Goal: Transaction & Acquisition: Subscribe to service/newsletter

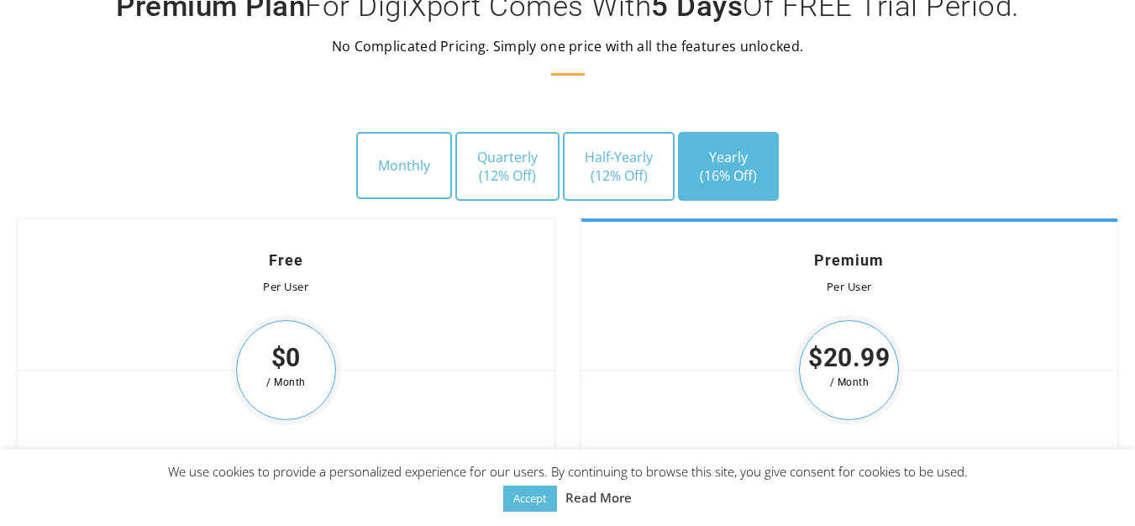
scroll to position [4872, 0]
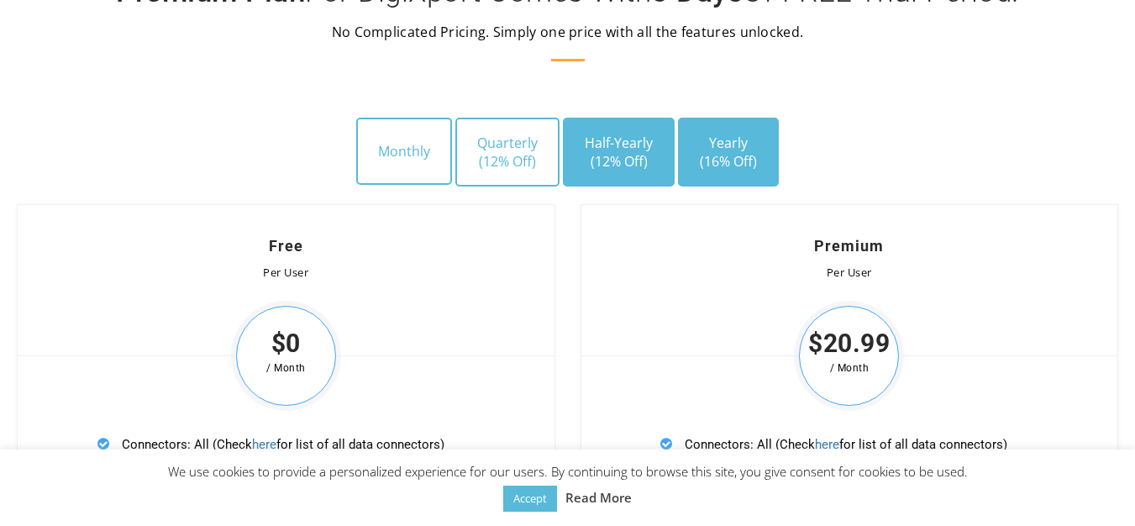
click at [653, 144] on button "Half-Yearly (12% Off)" at bounding box center [619, 152] width 112 height 69
click at [748, 131] on button "Yearly (16% Off)" at bounding box center [728, 152] width 101 height 69
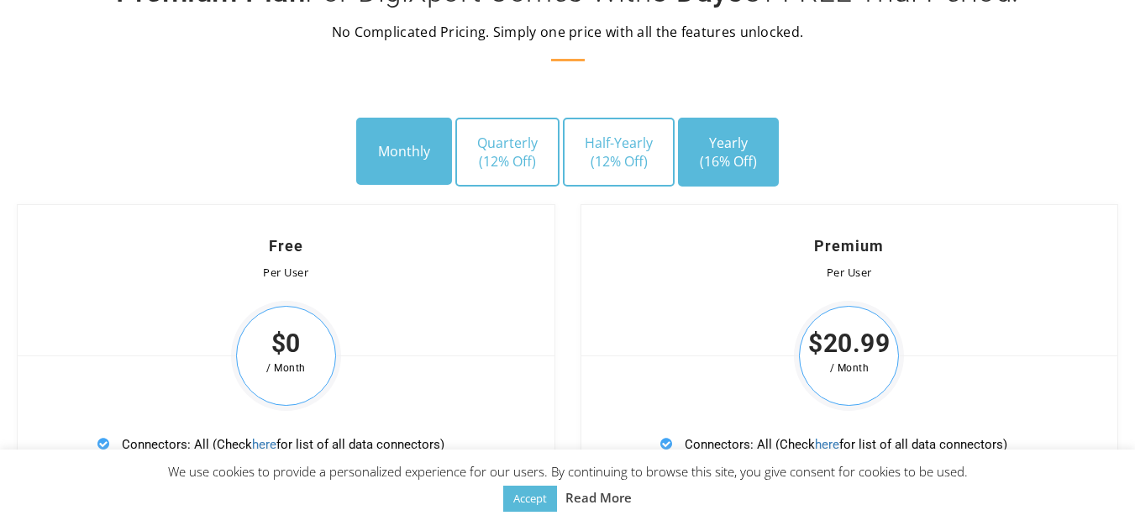
click at [382, 148] on button "Monthly" at bounding box center [404, 151] width 96 height 67
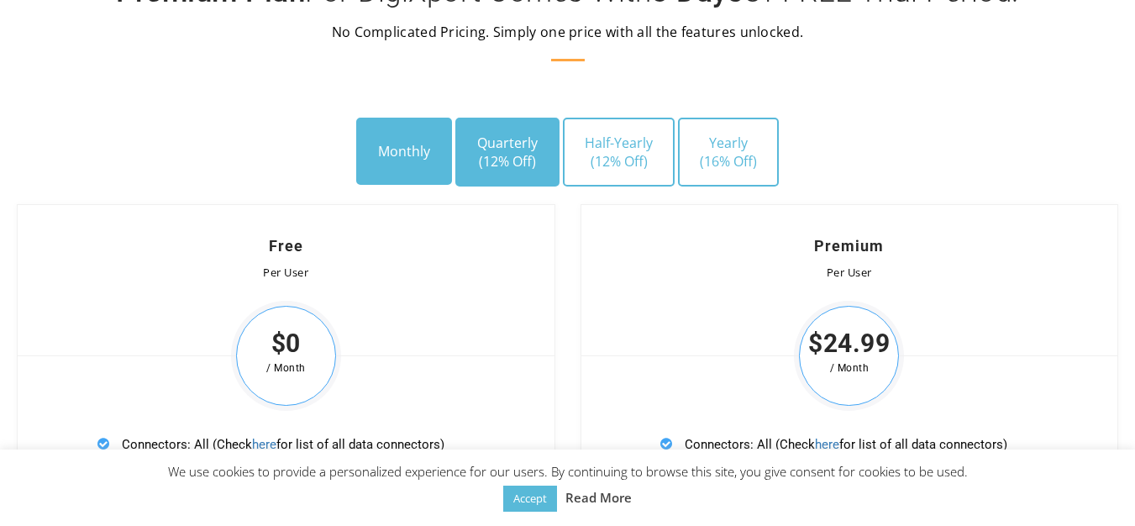
click at [510, 145] on button "Quarterly (12% Off)" at bounding box center [507, 152] width 104 height 69
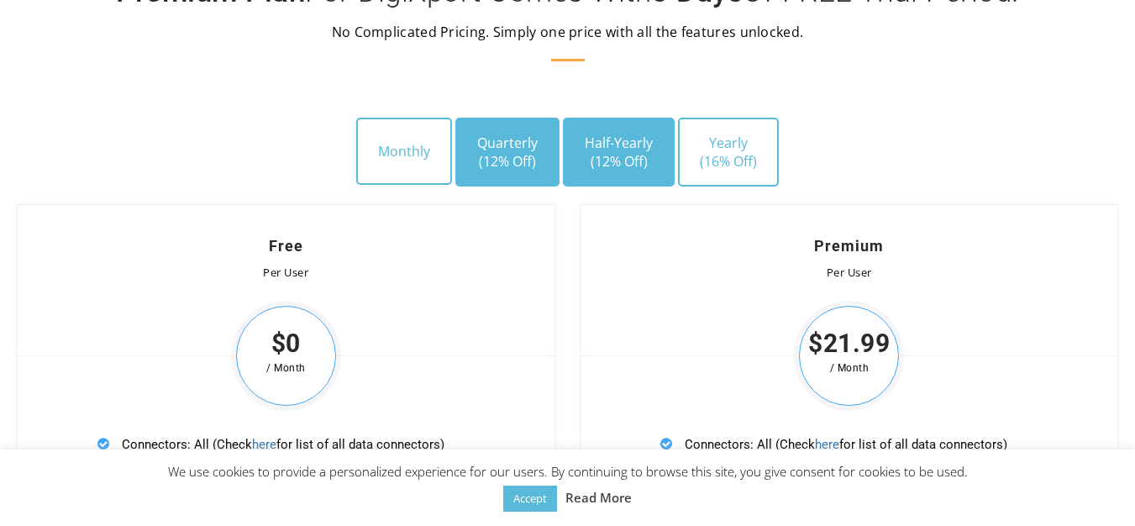
click at [615, 147] on button "Half-Yearly (12% Off)" at bounding box center [619, 152] width 112 height 69
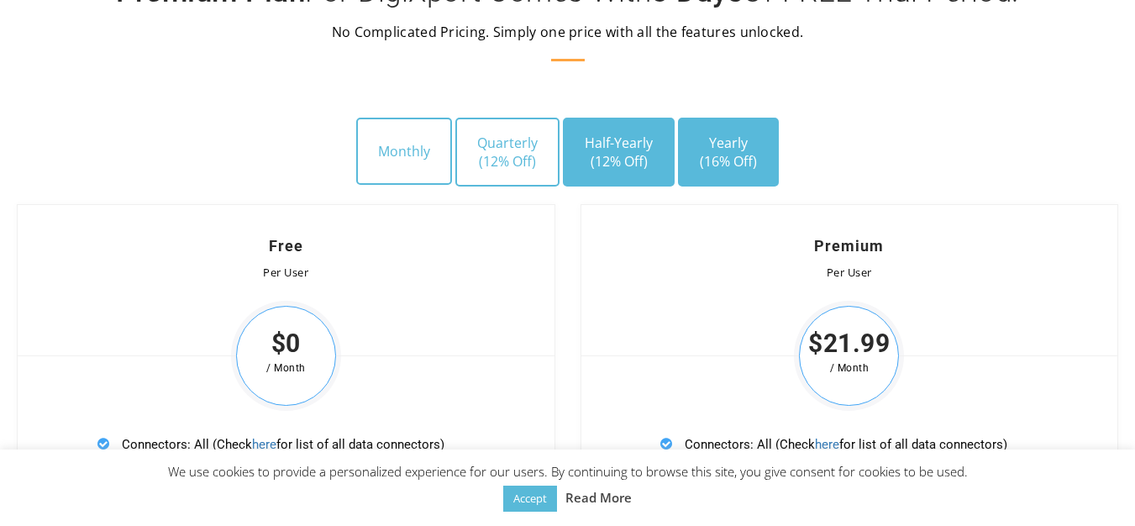
click at [752, 142] on button "Yearly (16% Off)" at bounding box center [728, 152] width 101 height 69
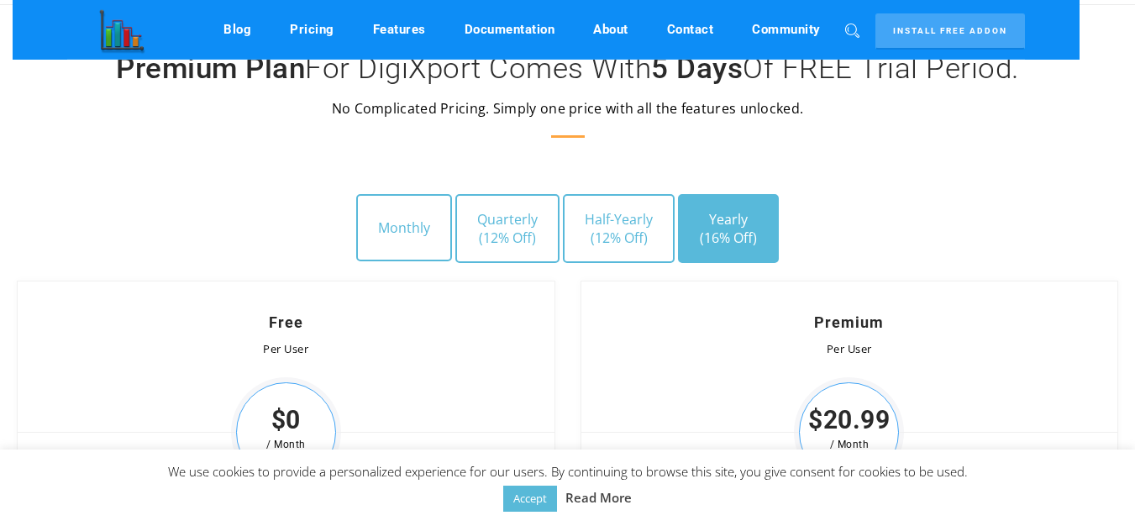
scroll to position [4788, 0]
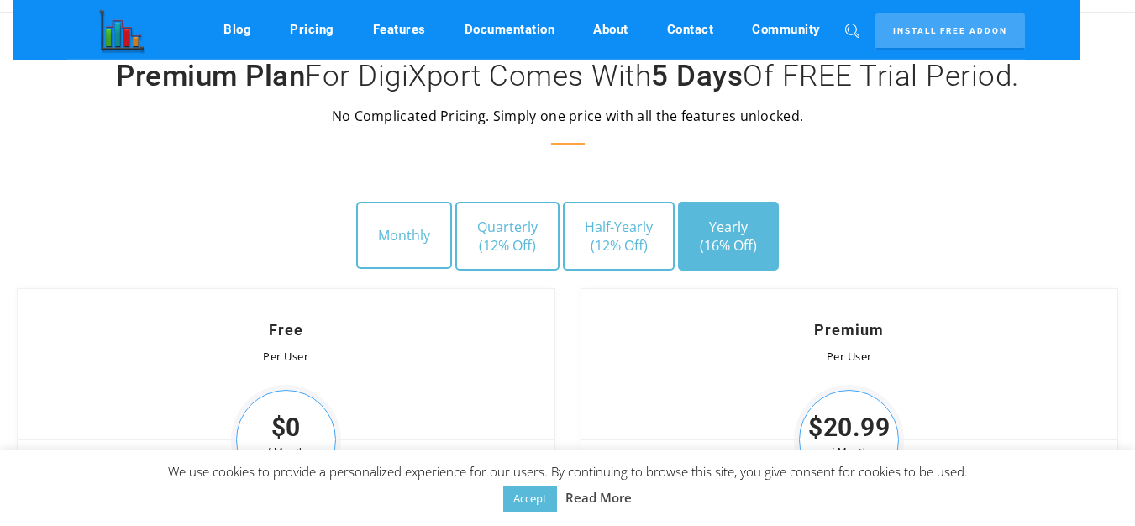
click at [381, 198] on div "Simple Pricing Premium Plan For DigiXport Comes With 5 Days Of FREE Trial Perio…" at bounding box center [567, 106] width 1160 height 191
click at [413, 224] on button "Monthly" at bounding box center [404, 235] width 96 height 67
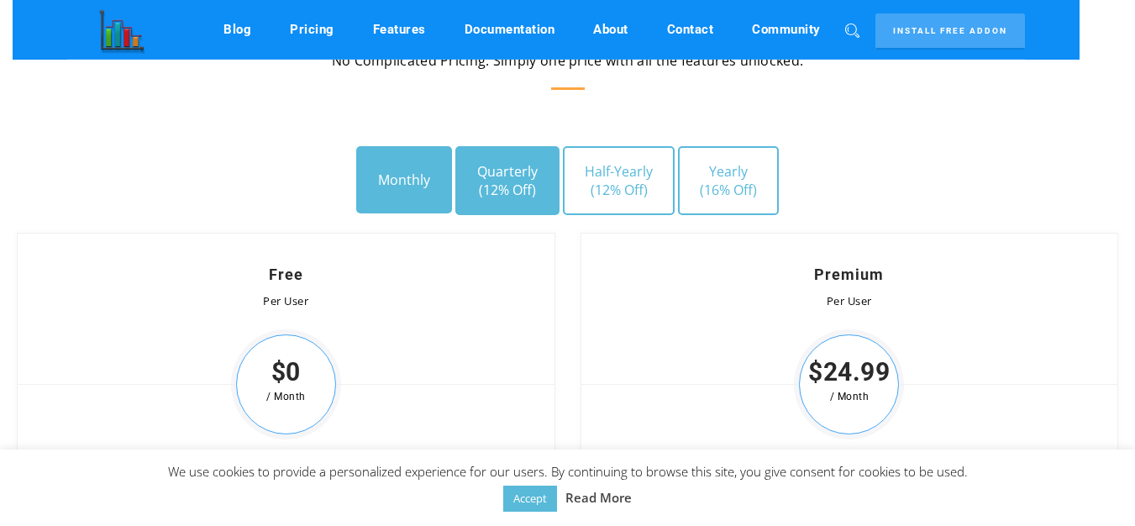
scroll to position [4872, 0]
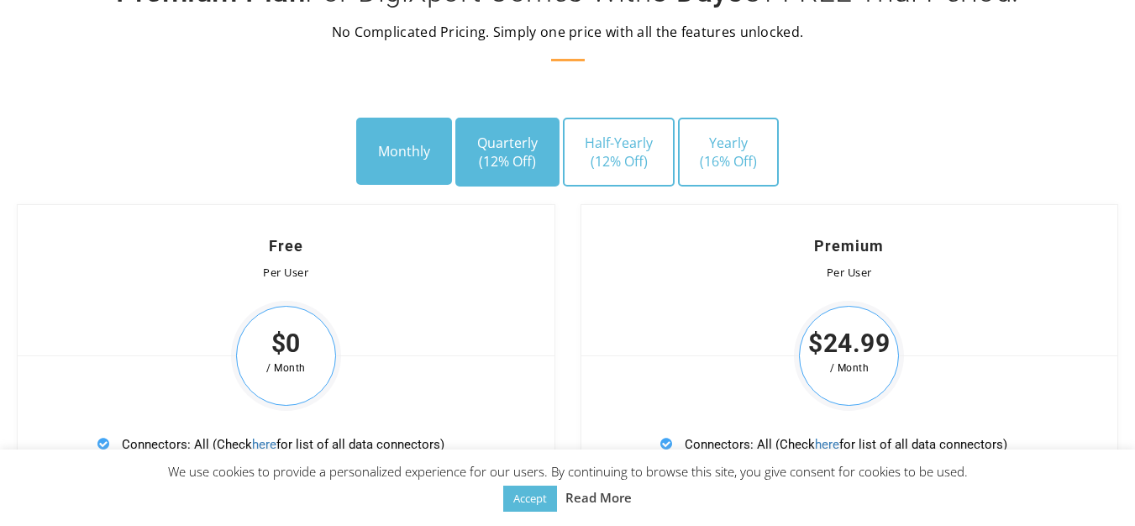
click at [527, 147] on button "Quarterly (12% Off)" at bounding box center [507, 152] width 104 height 69
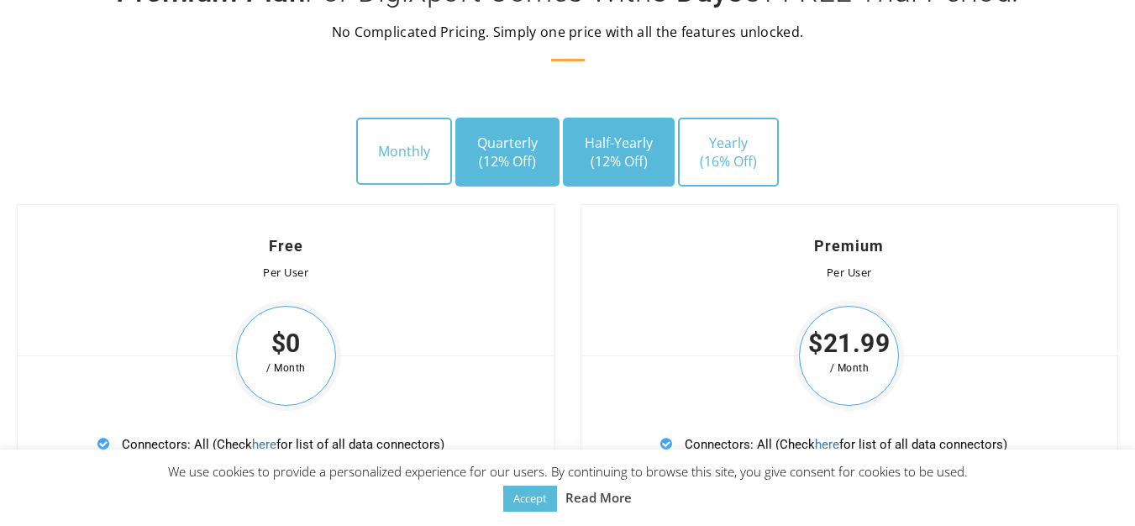
click at [621, 162] on span "(12% Off)" at bounding box center [619, 161] width 68 height 18
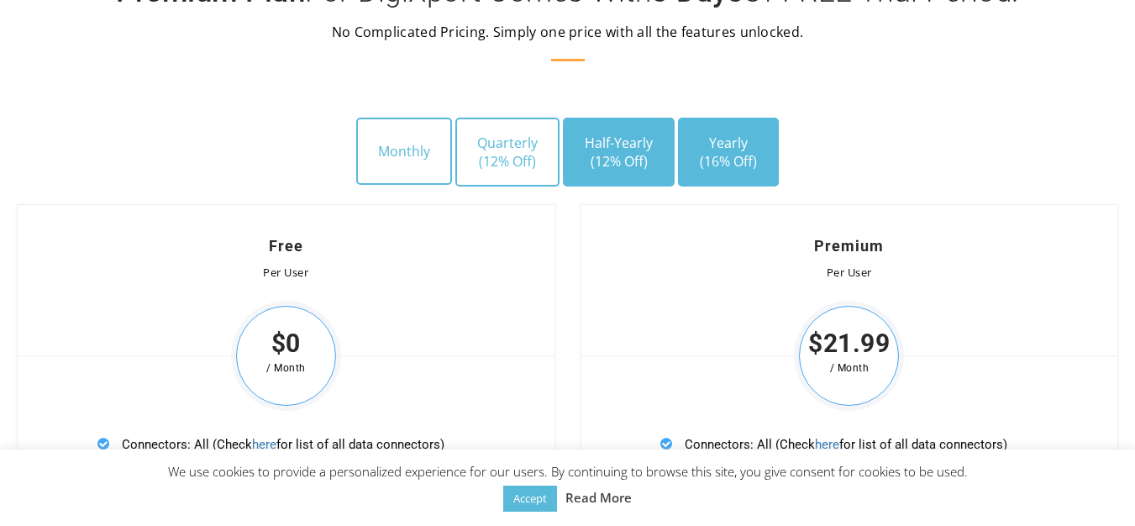
click at [748, 160] on span "(16% Off)" at bounding box center [728, 161] width 57 height 18
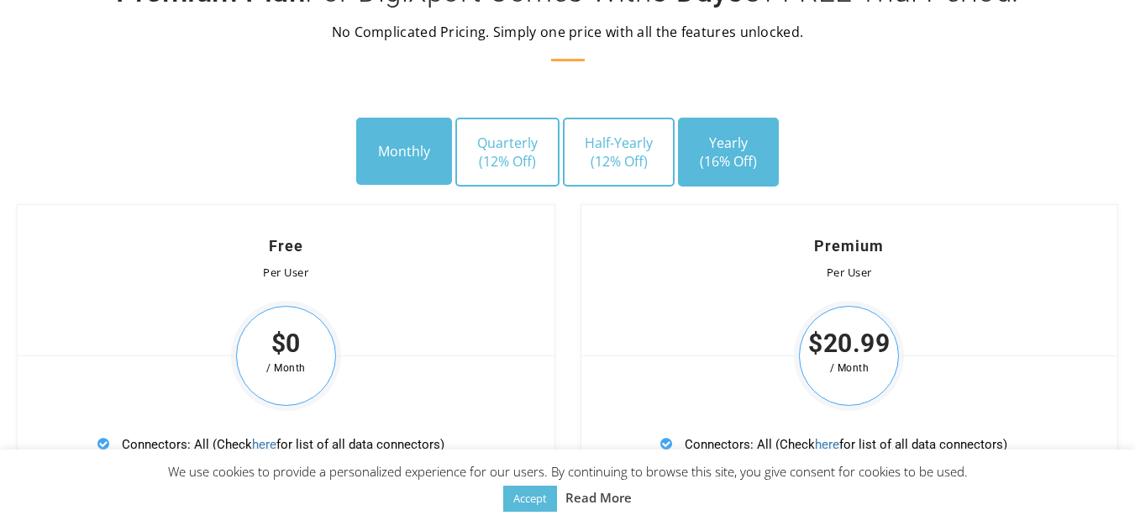
click at [444, 154] on button "Monthly" at bounding box center [404, 151] width 96 height 67
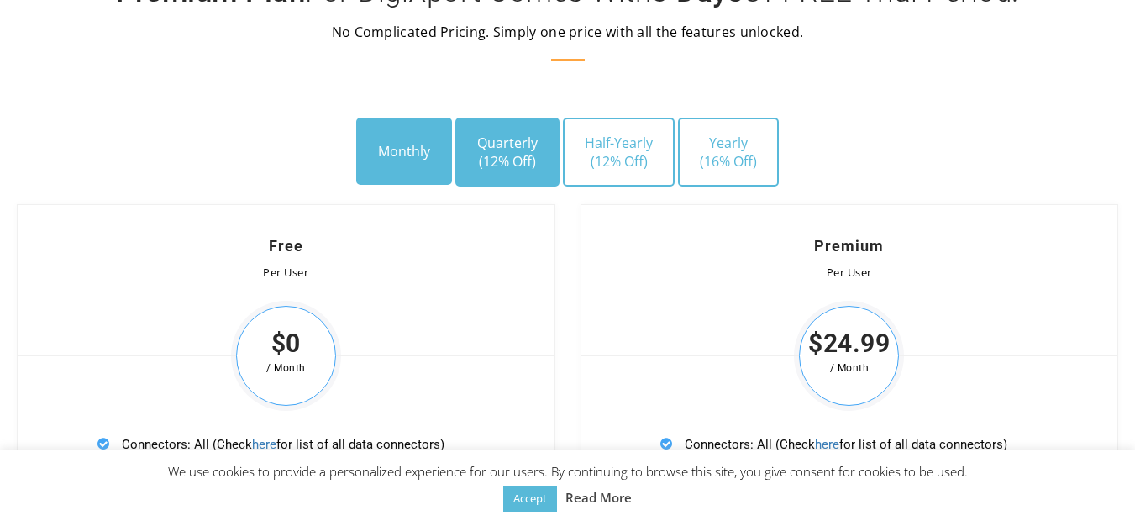
click at [483, 144] on button "Quarterly (12% Off)" at bounding box center [507, 152] width 104 height 69
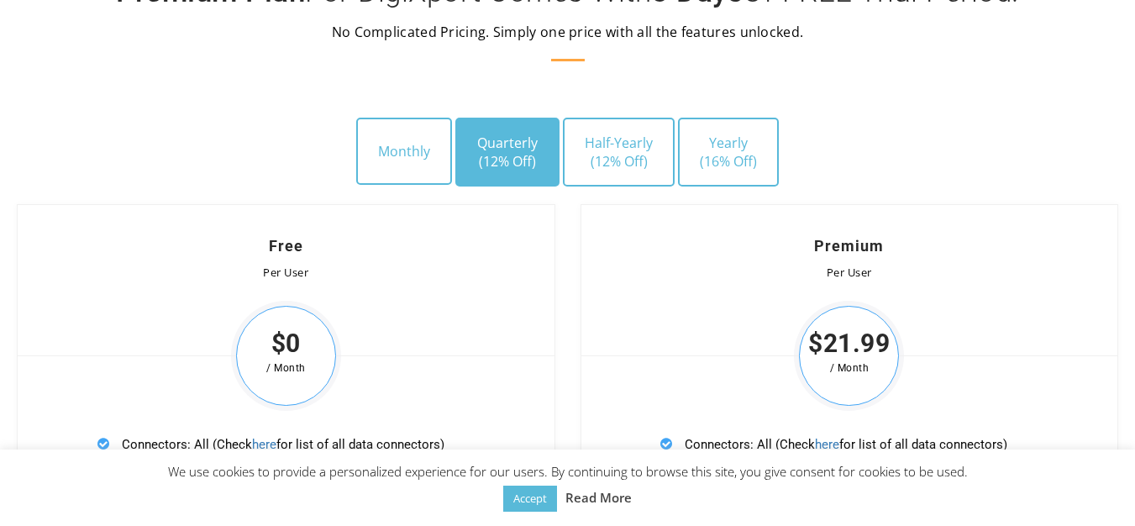
click at [558, 127] on button "Quarterly (12% Off)" at bounding box center [507, 152] width 104 height 69
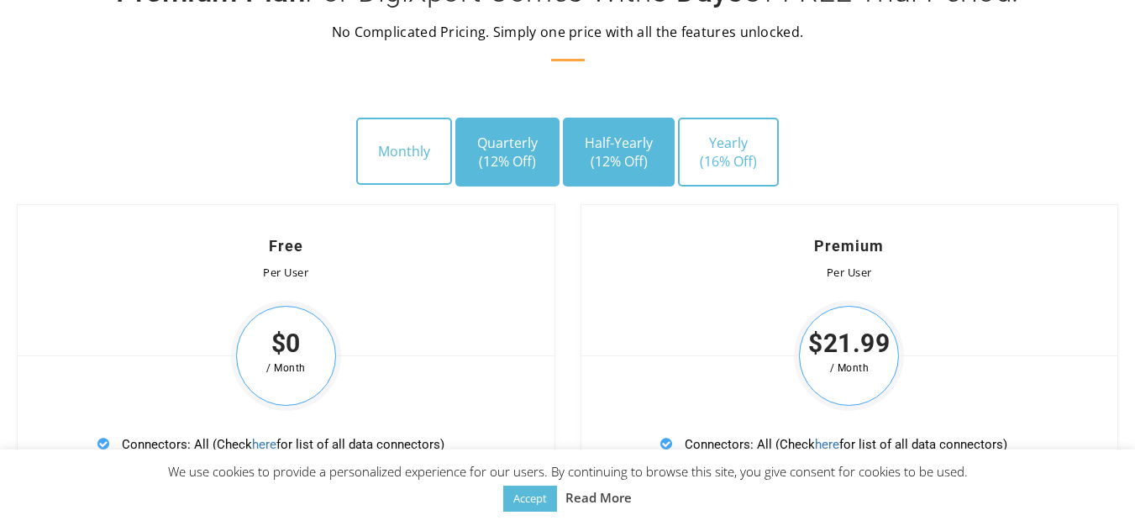
click at [580, 157] on button "Half-Yearly (12% Off)" at bounding box center [619, 152] width 112 height 69
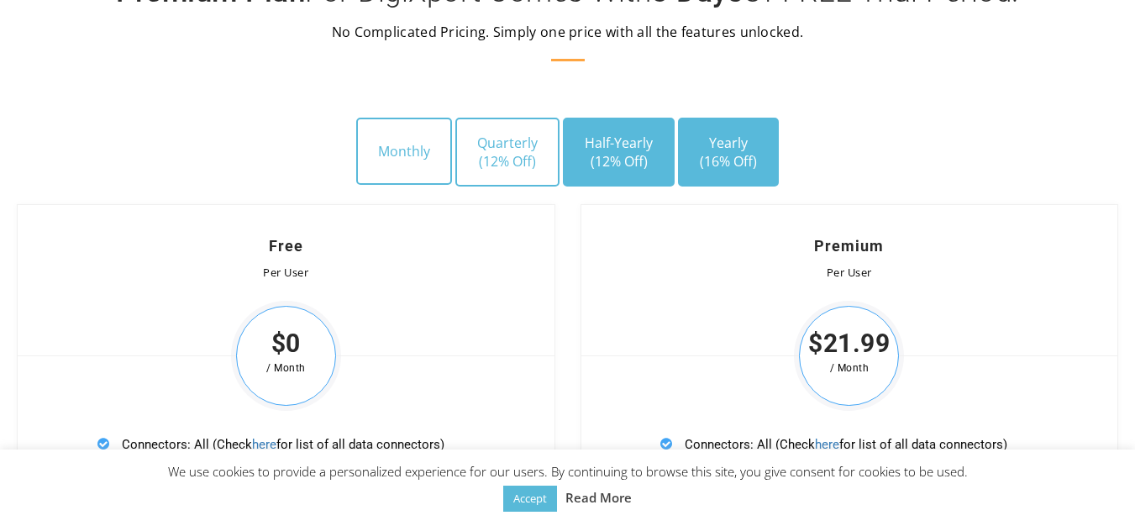
click at [759, 164] on button "Yearly (16% Off)" at bounding box center [728, 152] width 101 height 69
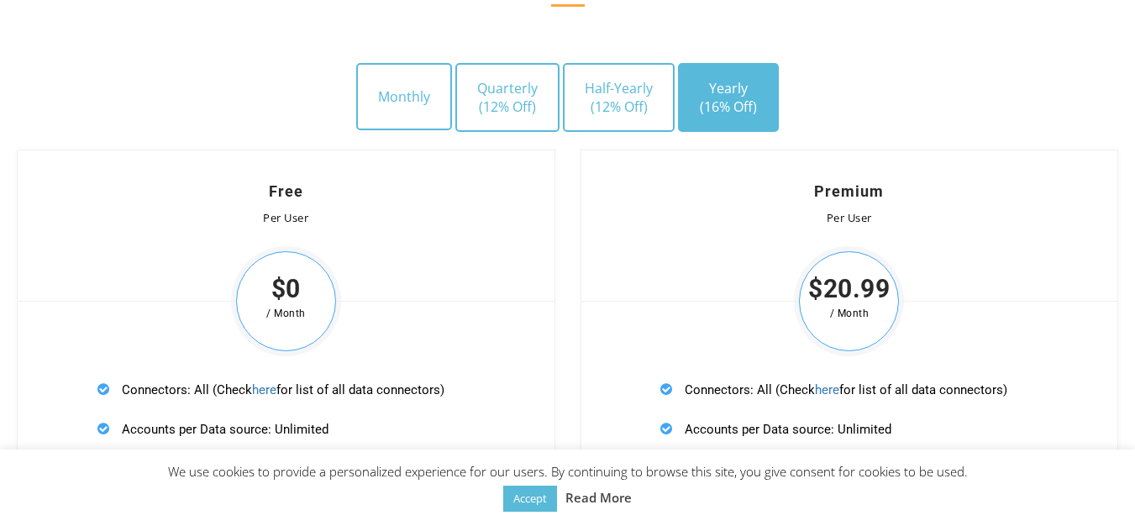
scroll to position [4956, 0]
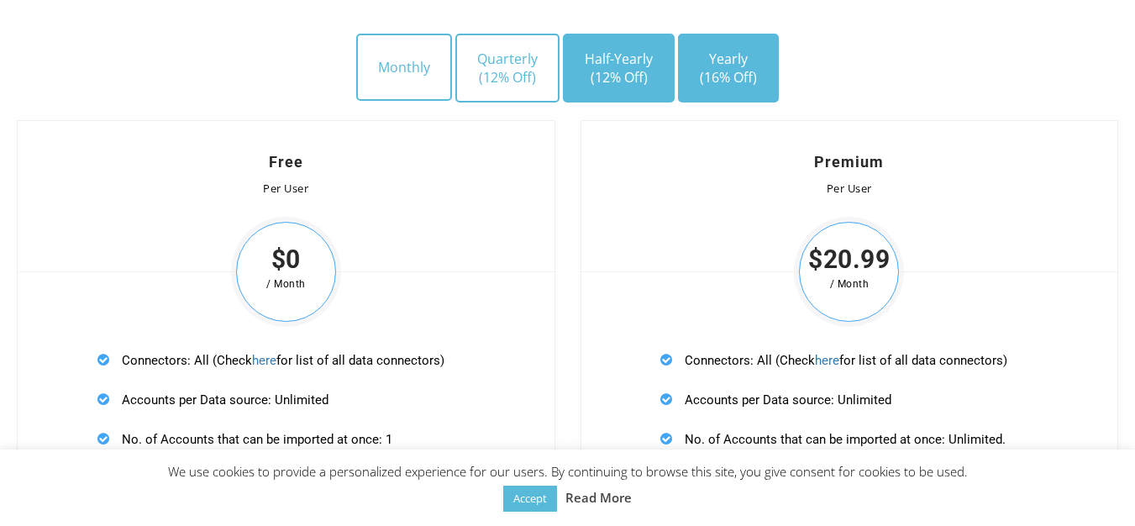
click at [632, 100] on button "Half-Yearly (12% Off)" at bounding box center [619, 68] width 112 height 69
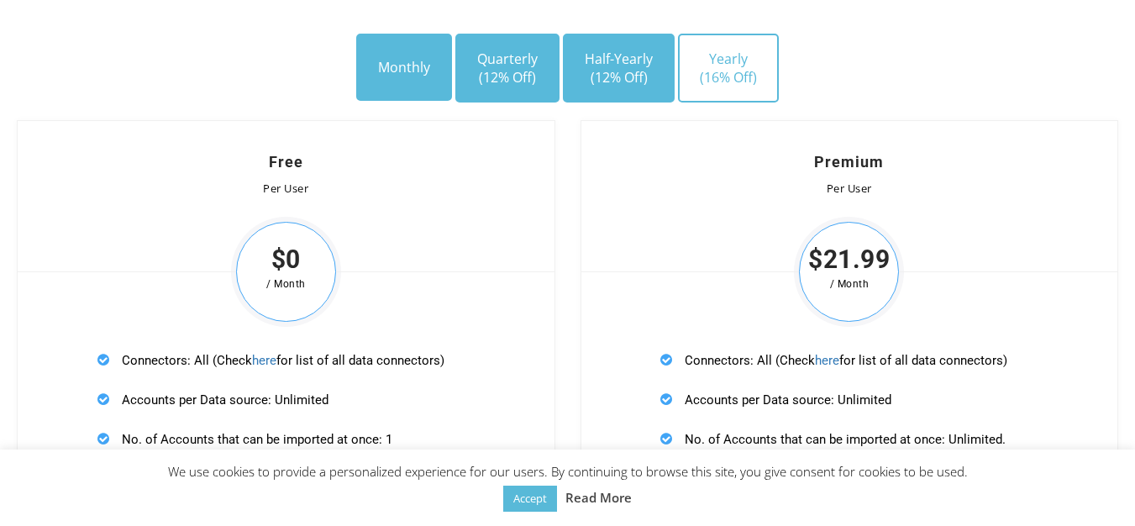
drag, startPoint x: 490, startPoint y: 77, endPoint x: 381, endPoint y: 73, distance: 109.3
click at [489, 76] on span "(12% Off)" at bounding box center [507, 77] width 60 height 18
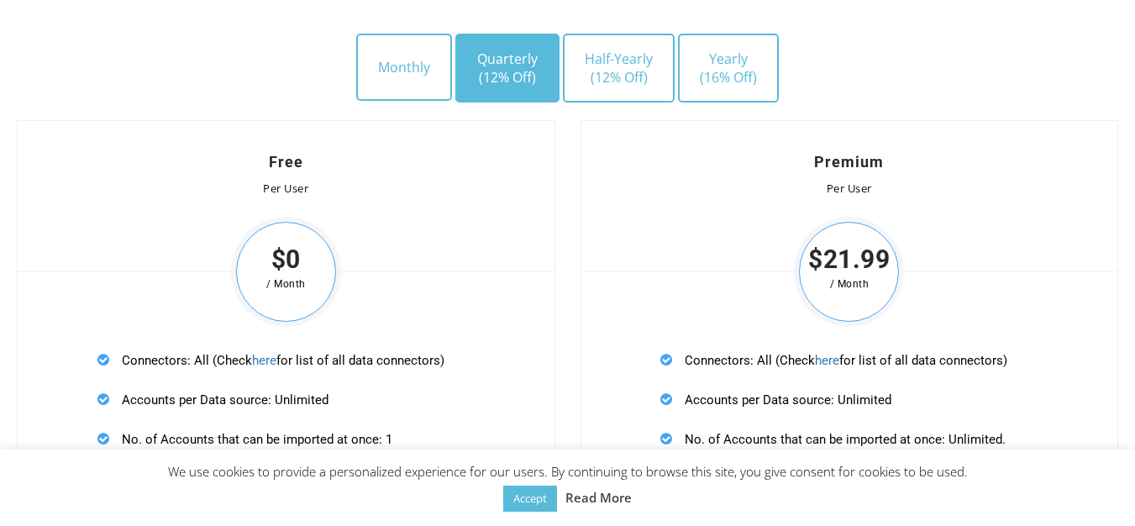
click at [346, 71] on div "Monthly Quarterly (12% Off) Half-Yearly (12% Off) Yearly (16% Off)" at bounding box center [567, 77] width 1135 height 87
click at [387, 62] on button "Monthly" at bounding box center [404, 67] width 96 height 67
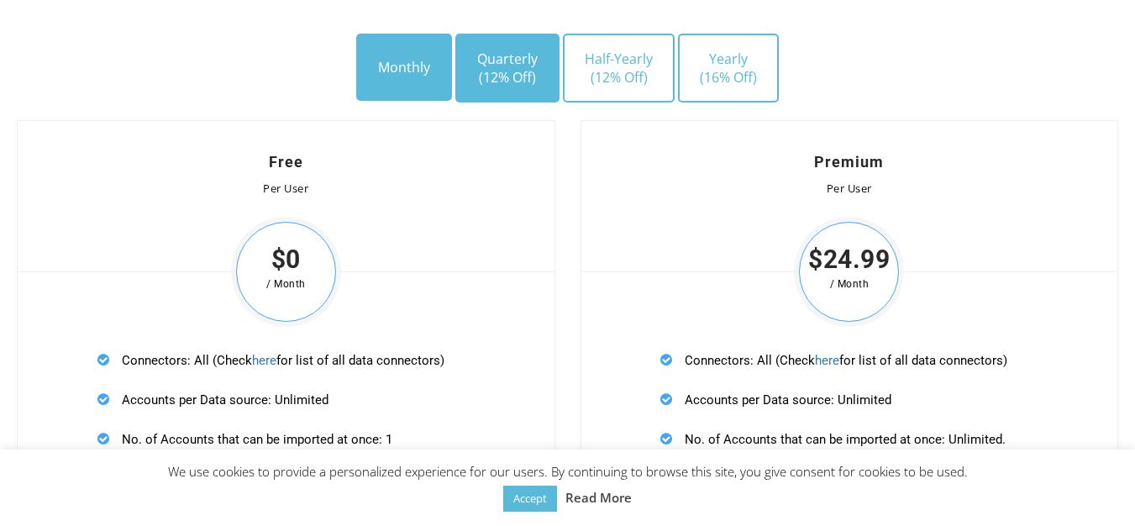
click at [543, 56] on button "Quarterly (12% Off)" at bounding box center [507, 68] width 104 height 69
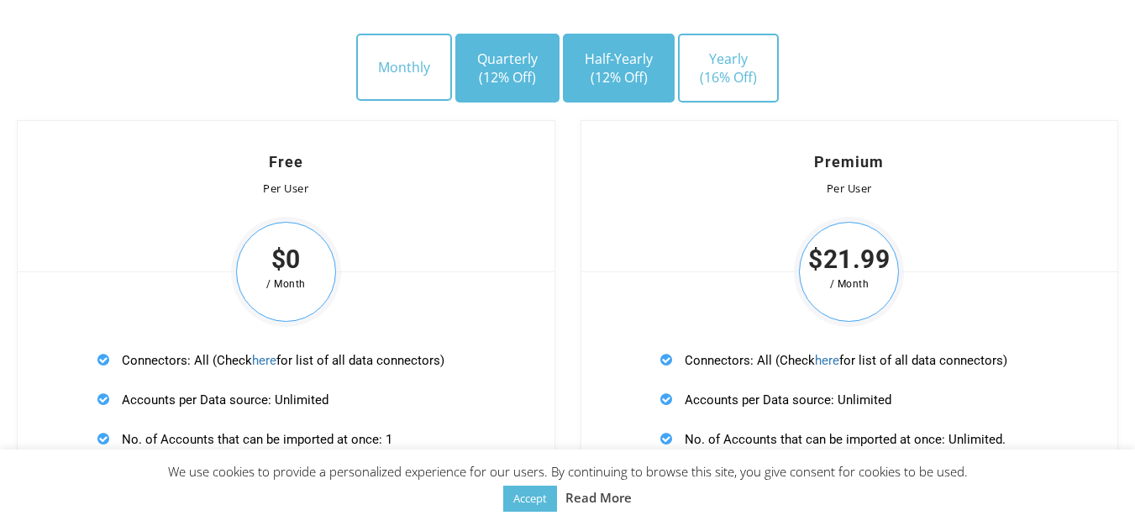
click at [580, 53] on button "Half-Yearly (12% Off)" at bounding box center [619, 68] width 112 height 69
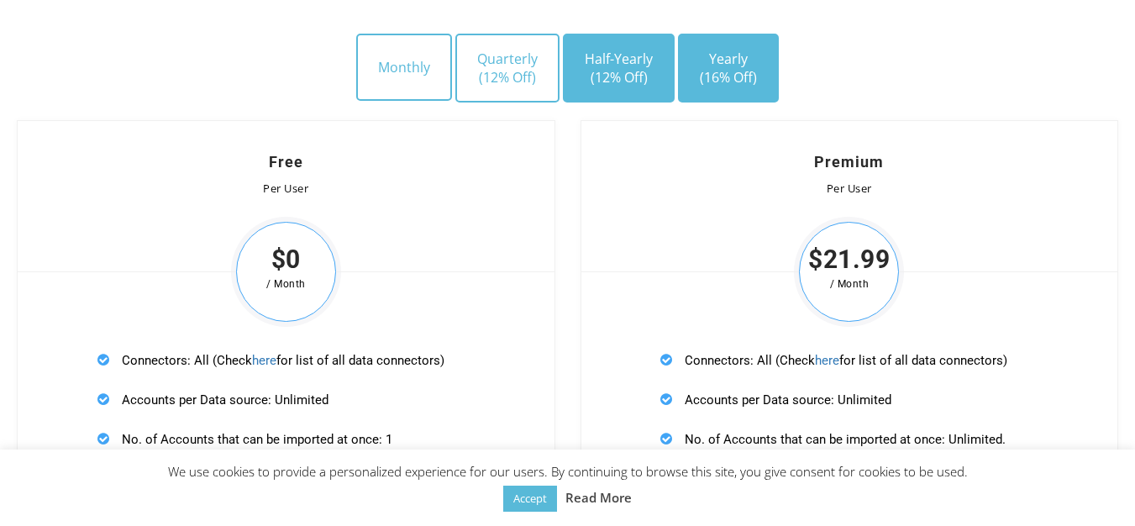
click at [689, 55] on button "Yearly (16% Off)" at bounding box center [728, 68] width 101 height 69
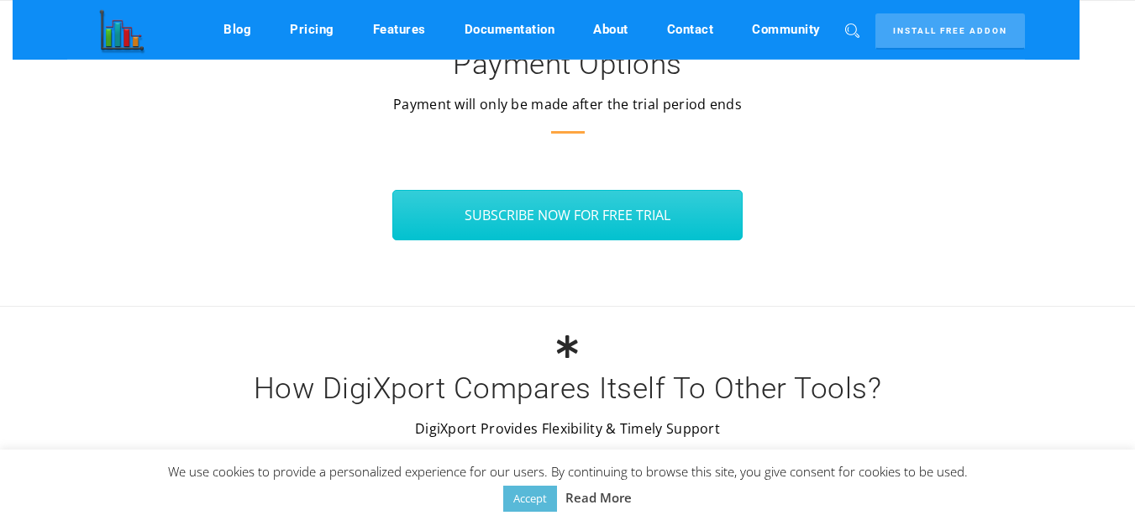
scroll to position [5796, 0]
